Goal: Navigation & Orientation: Go to known website

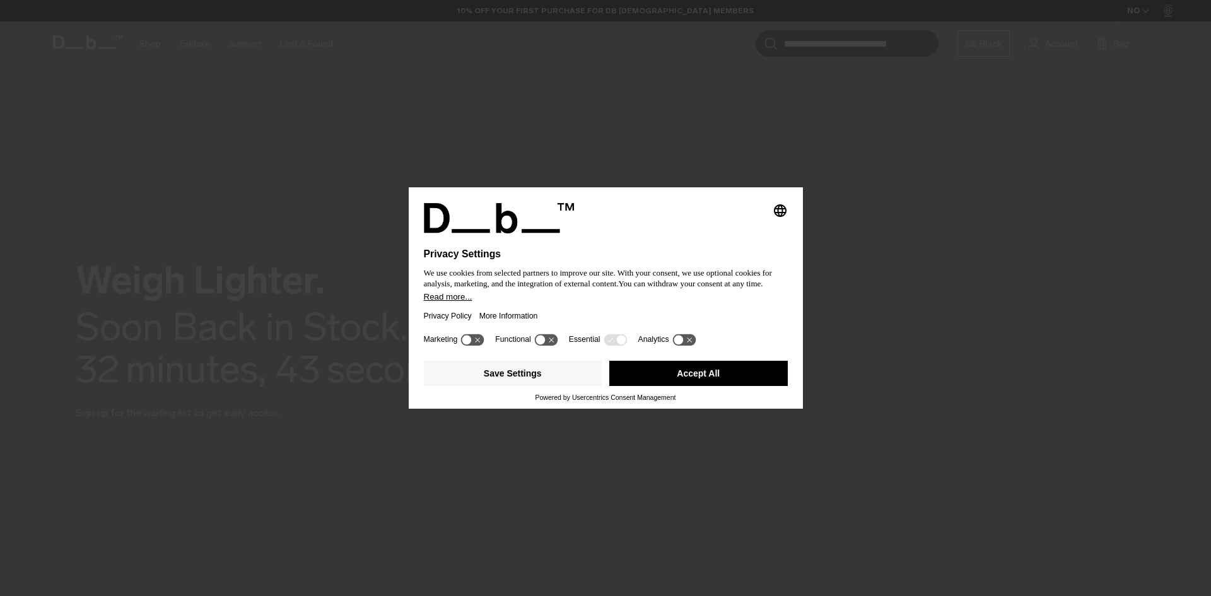
click at [707, 373] on button "Accept All" at bounding box center [698, 373] width 178 height 25
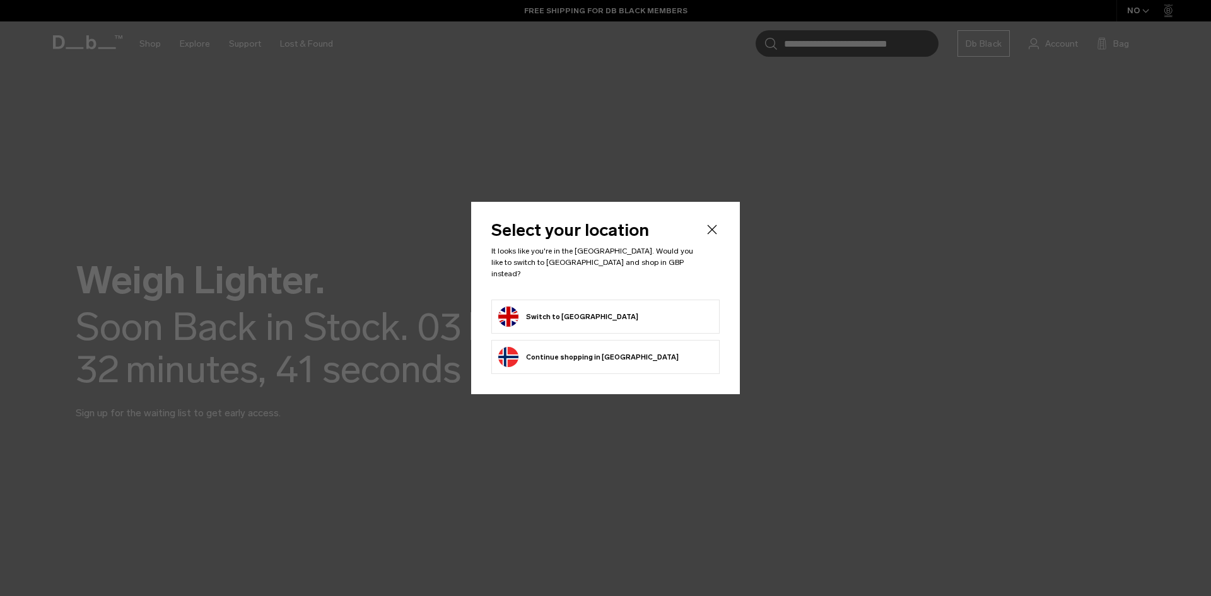
drag, startPoint x: 597, startPoint y: 306, endPoint x: 630, endPoint y: 312, distance: 33.3
click at [598, 307] on button "Switch to United Kingdom" at bounding box center [568, 316] width 140 height 20
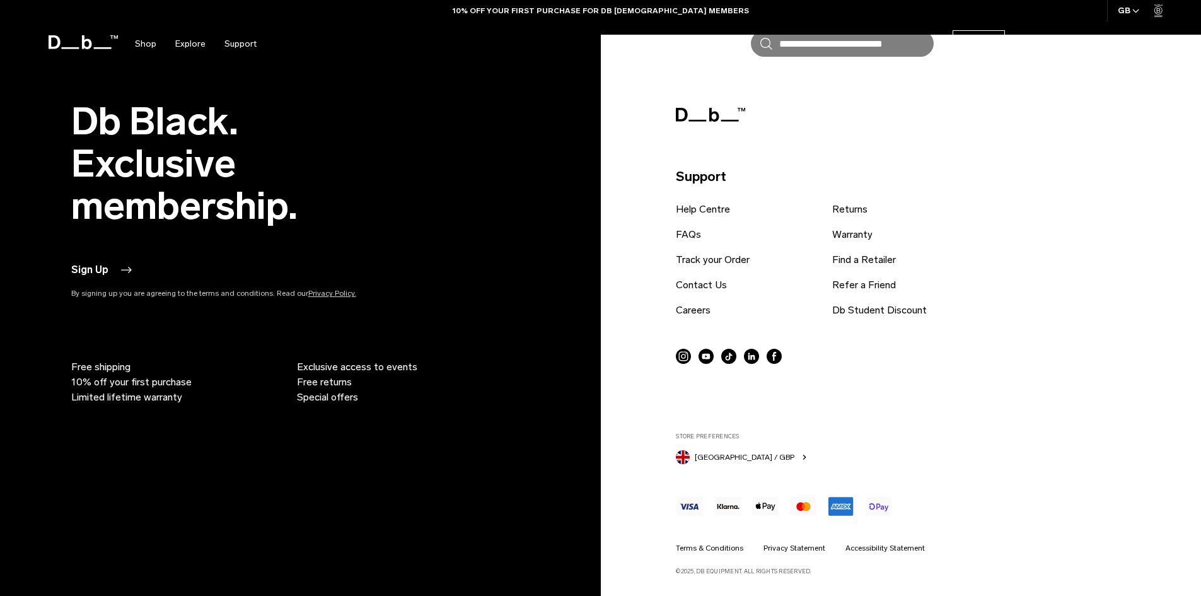
scroll to position [2612, 0]
